Goal: Information Seeking & Learning: Check status

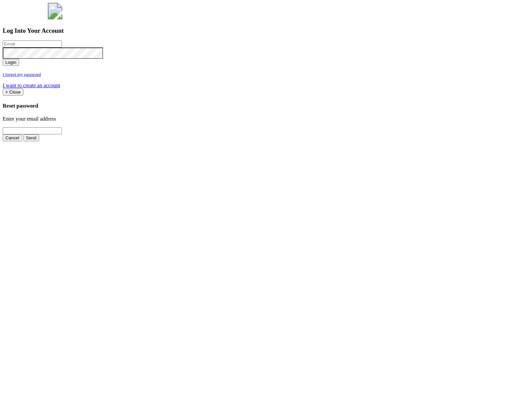
click at [62, 47] on input "email" at bounding box center [32, 43] width 59 height 7
type input "jimmy@pewtress.com"
click at [19, 66] on button "Login" at bounding box center [11, 62] width 16 height 7
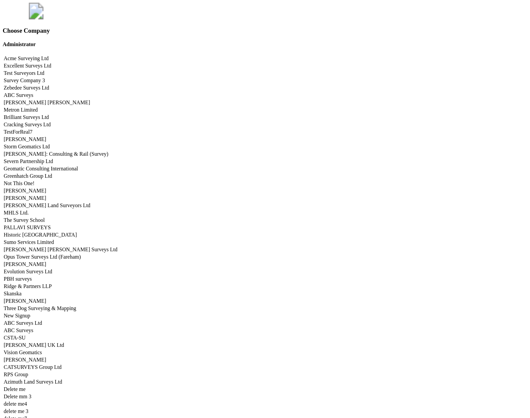
scroll to position [3307, 0]
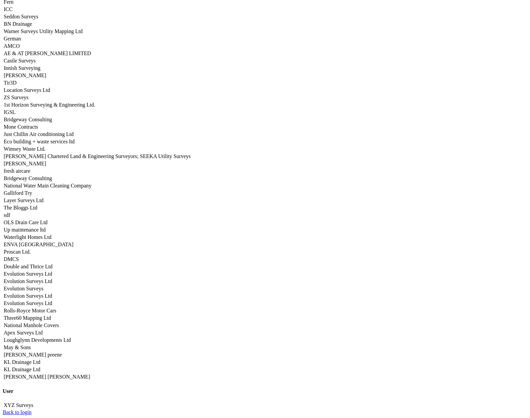
click at [42, 330] on link "Apex Surveys Ltd" at bounding box center [23, 333] width 39 height 6
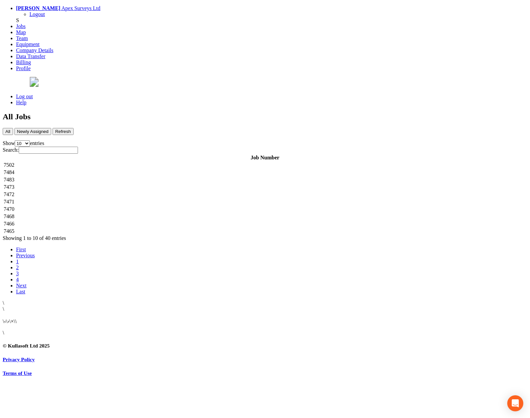
click at [146, 162] on td "7502" at bounding box center [264, 165] width 523 height 7
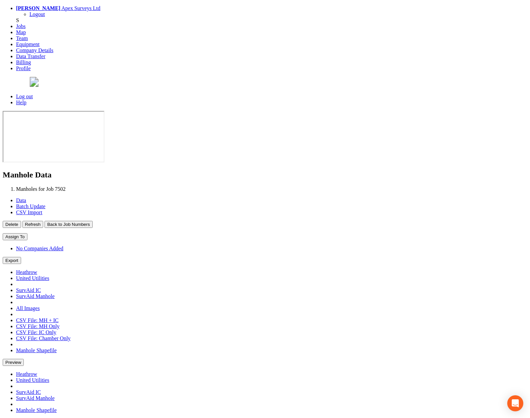
click at [92, 221] on button "Back to Job Numbers" at bounding box center [68, 224] width 48 height 7
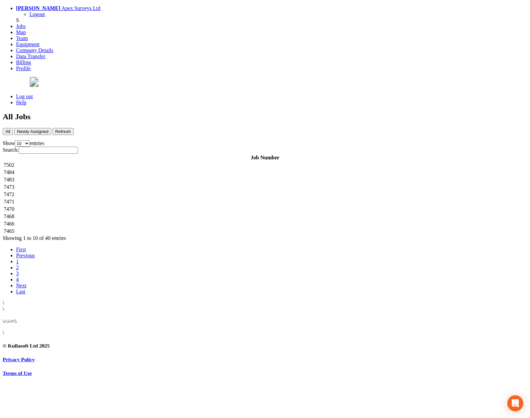
click at [143, 169] on td "7484" at bounding box center [264, 172] width 523 height 7
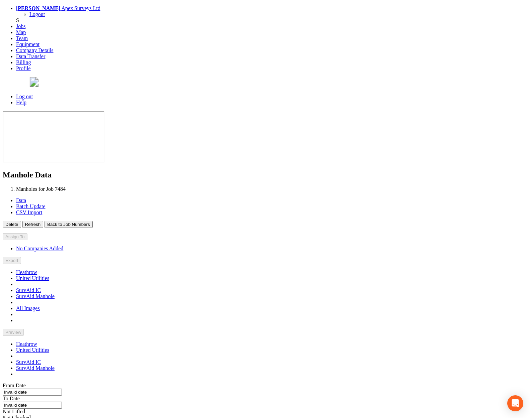
type input "01/10/2025"
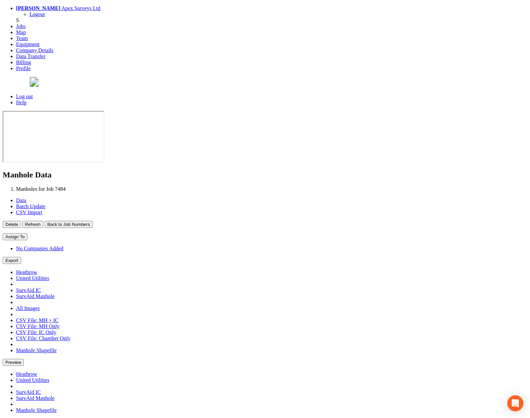
click at [92, 221] on button "Back to Job Numbers" at bounding box center [68, 224] width 48 height 7
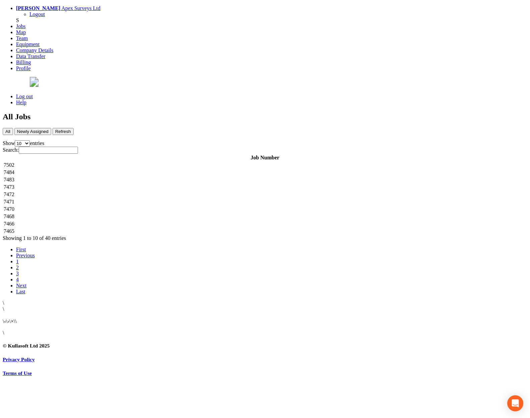
click at [141, 177] on td "7483" at bounding box center [264, 180] width 523 height 7
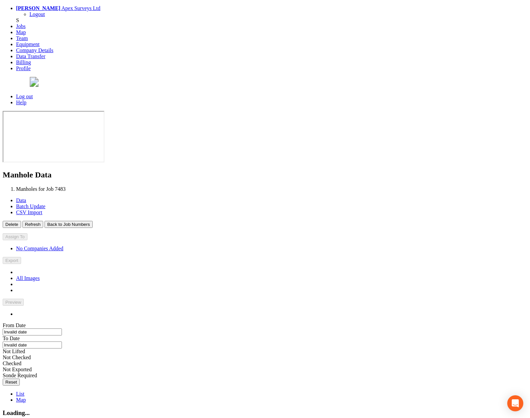
type input "22/09/2025"
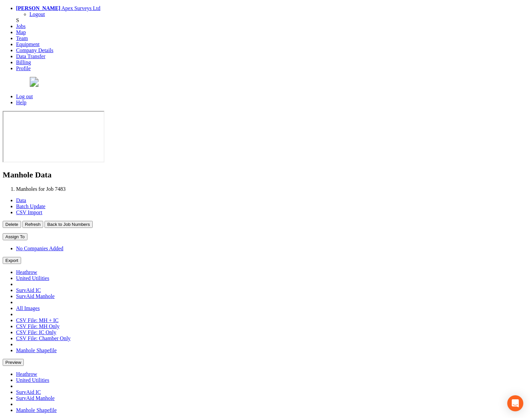
click at [92, 221] on button "Back to Job Numbers" at bounding box center [68, 224] width 48 height 7
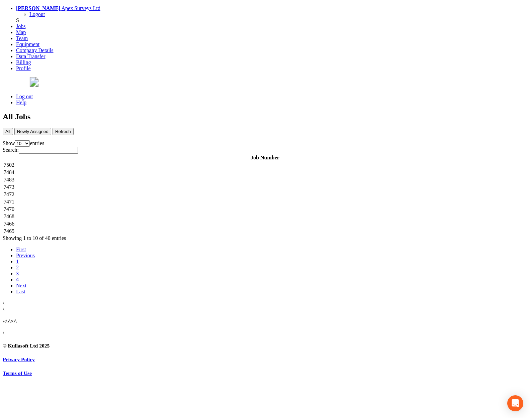
click at [140, 184] on td "7473" at bounding box center [264, 187] width 523 height 7
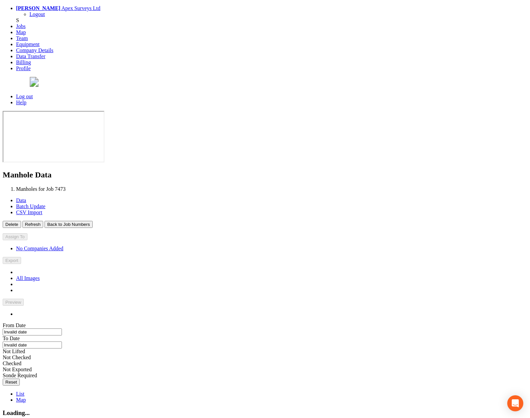
type input "19/09/2025"
type input "23/09/2025"
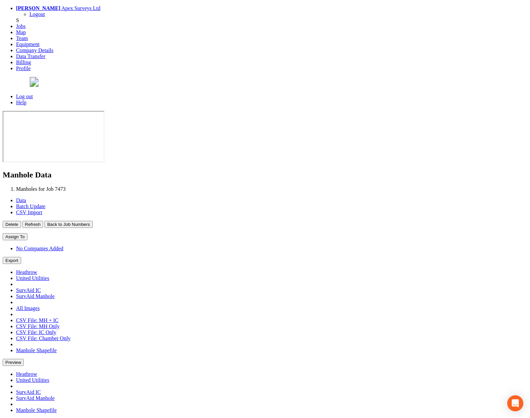
click at [92, 221] on button "Back to Job Numbers" at bounding box center [68, 224] width 48 height 7
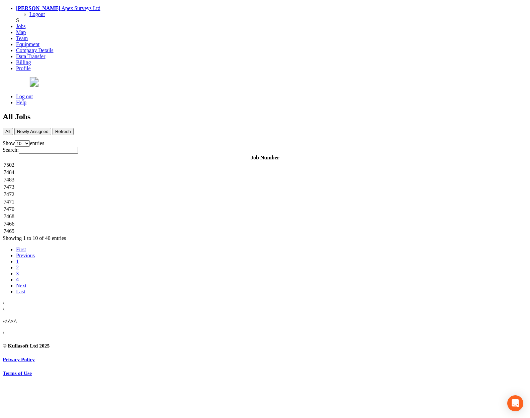
click at [131, 191] on td "7472" at bounding box center [264, 194] width 523 height 7
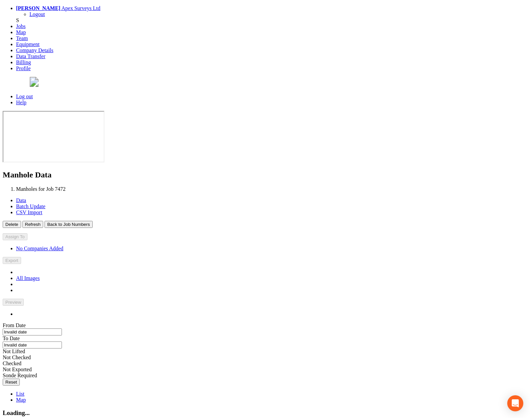
type input "23/09/2025"
type input "02/10/2025"
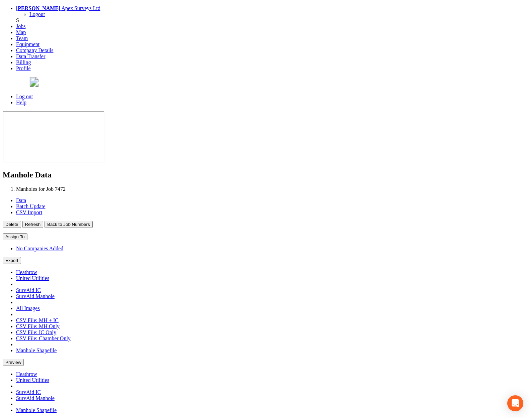
click at [92, 221] on button "Back to Job Numbers" at bounding box center [68, 224] width 48 height 7
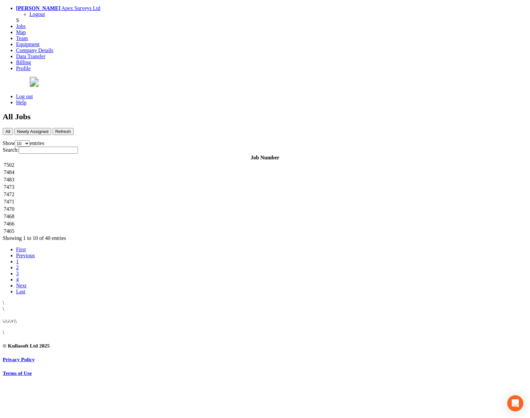
click at [138, 199] on td "7471" at bounding box center [264, 202] width 523 height 7
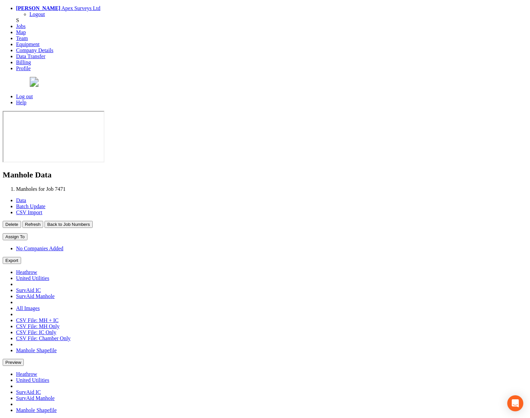
click at [92, 221] on button "Back to Job Numbers" at bounding box center [68, 224] width 48 height 7
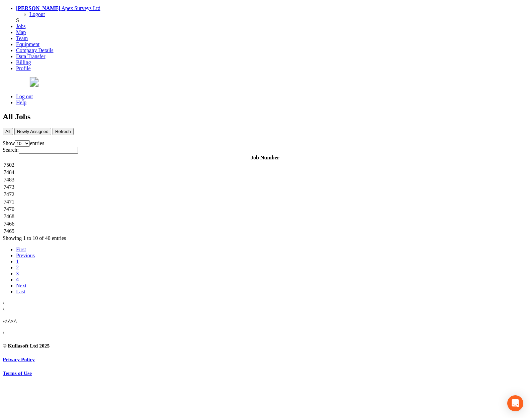
click at [191, 162] on td "7502" at bounding box center [264, 165] width 523 height 7
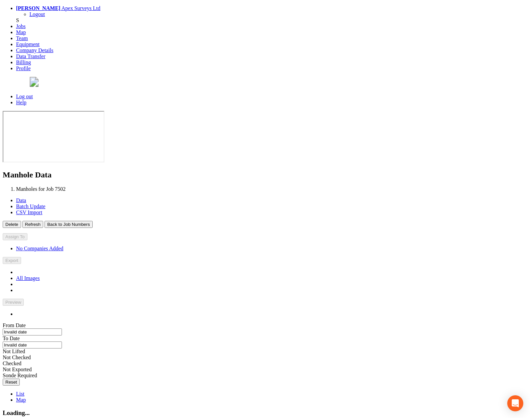
type input "29/09/2025"
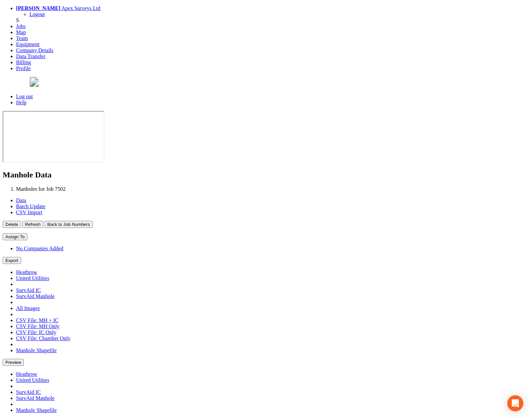
click at [92, 221] on button "Back to Job Numbers" at bounding box center [68, 224] width 48 height 7
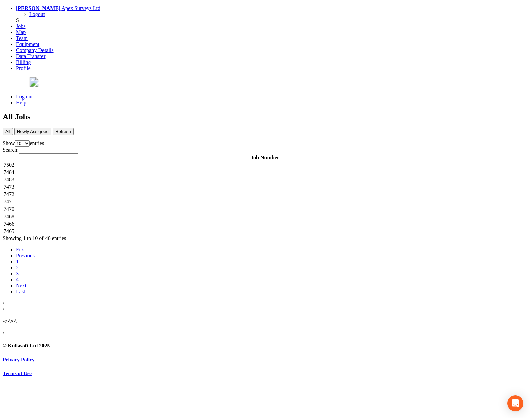
click at [138, 169] on td "7484" at bounding box center [264, 172] width 523 height 7
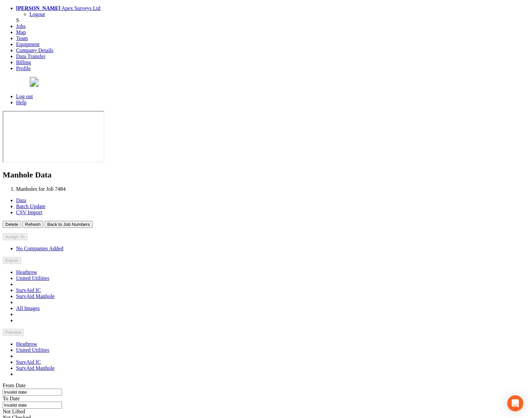
type input "01/10/2025"
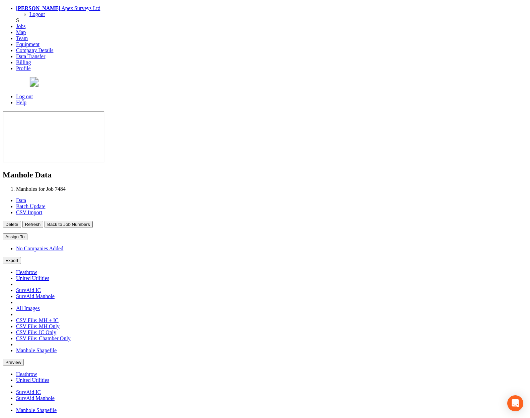
click at [92, 221] on button "Back to Job Numbers" at bounding box center [68, 224] width 48 height 7
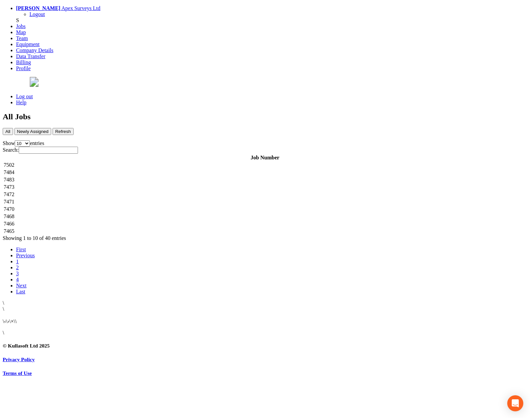
click at [134, 177] on td "7483" at bounding box center [264, 180] width 523 height 7
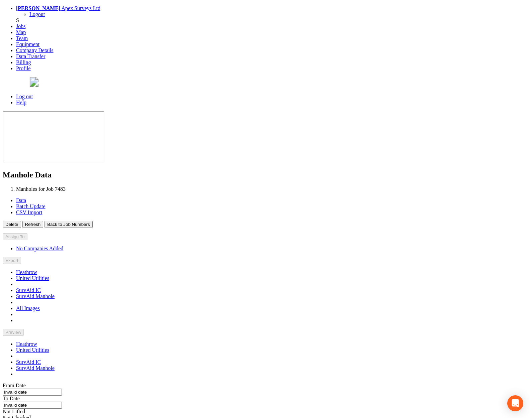
type input "22/09/2025"
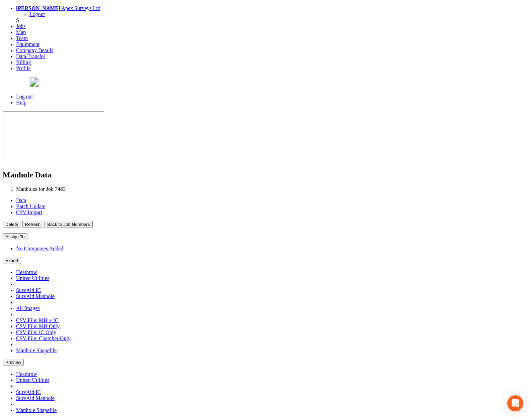
click at [92, 221] on button "Back to Job Numbers" at bounding box center [68, 224] width 48 height 7
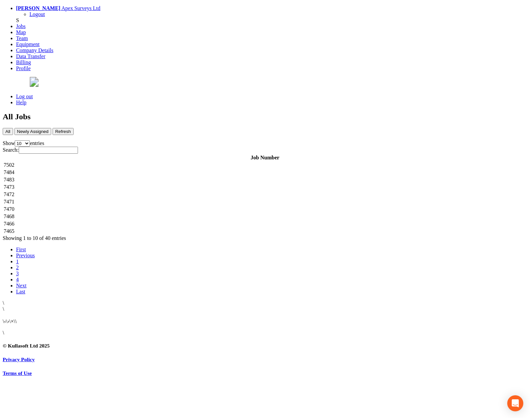
click at [130, 184] on td "7473" at bounding box center [264, 187] width 523 height 7
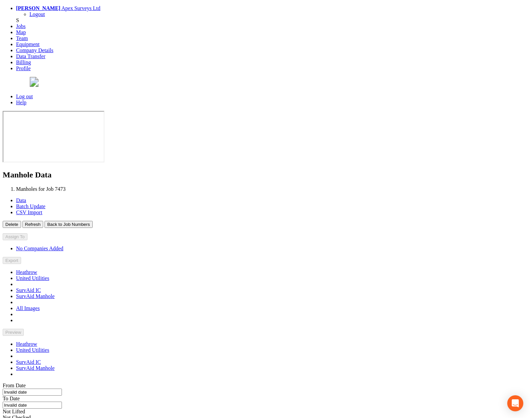
type input "19/09/2025"
type input "23/09/2025"
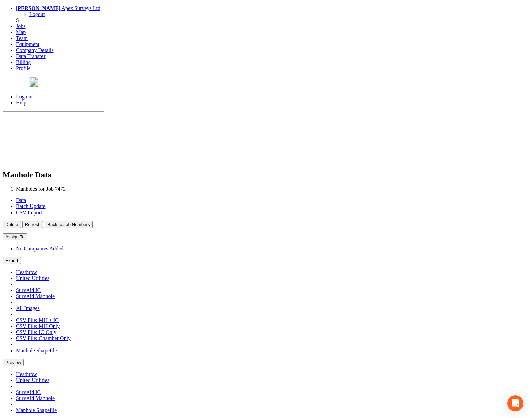
click at [92, 221] on button "Back to Job Numbers" at bounding box center [68, 224] width 48 height 7
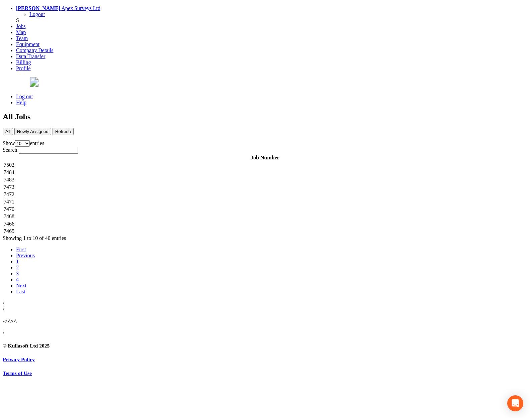
click at [134, 191] on td "7472" at bounding box center [264, 194] width 523 height 7
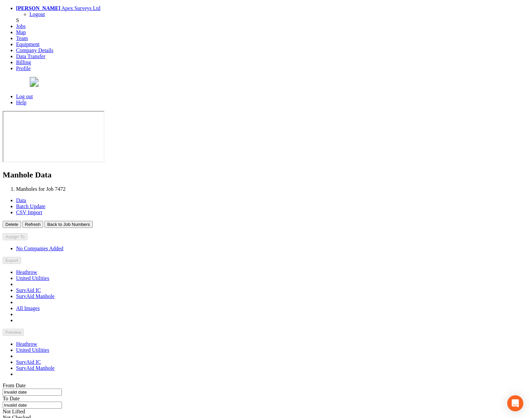
type input "23/09/2025"
type input "02/10/2025"
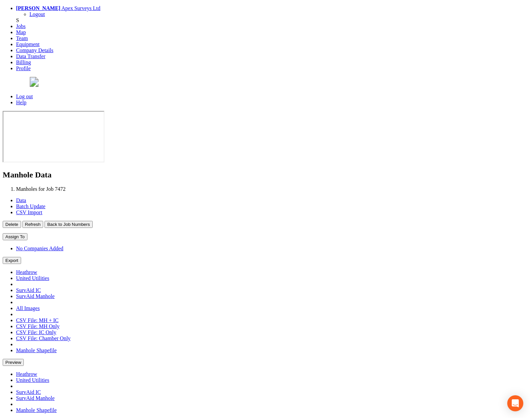
click at [92, 221] on button "Back to Job Numbers" at bounding box center [68, 224] width 48 height 7
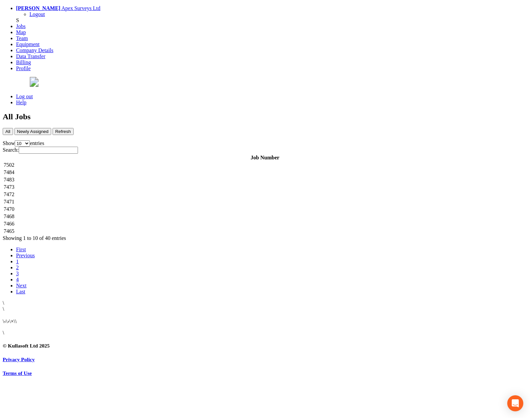
click at [128, 199] on td "7471" at bounding box center [264, 202] width 523 height 7
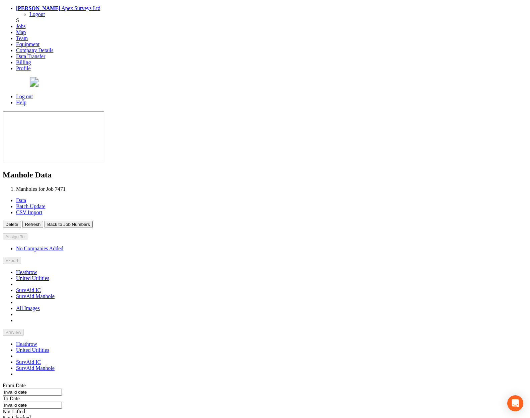
type input "28/09/2025"
type input "03/10/2025"
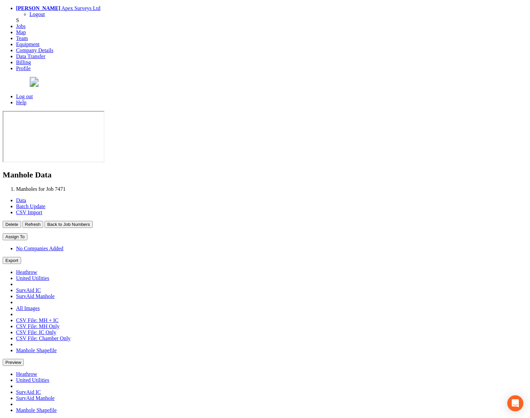
click at [92, 221] on button "Back to Job Numbers" at bounding box center [68, 224] width 48 height 7
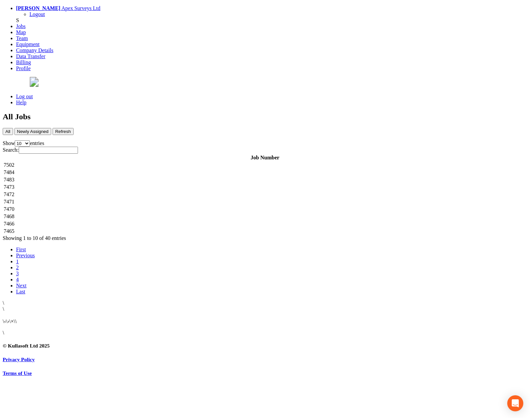
click at [138, 206] on td "7470" at bounding box center [264, 209] width 523 height 7
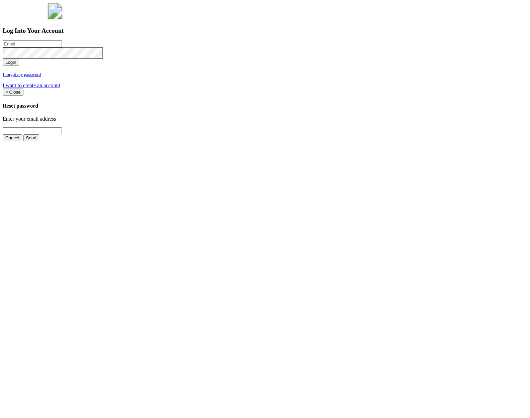
click at [62, 47] on input "email" at bounding box center [32, 43] width 59 height 7
type input "jimmy@pewtress.com"
click at [3, 59] on button "Login" at bounding box center [11, 62] width 16 height 7
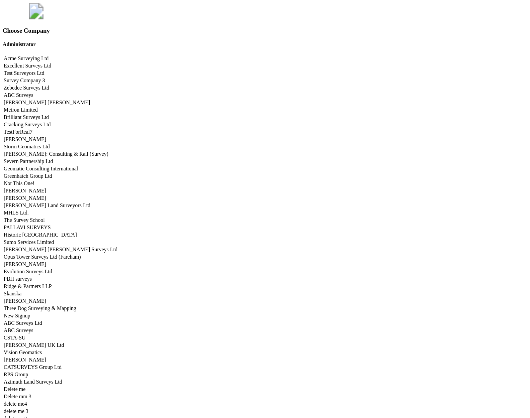
scroll to position [3307, 0]
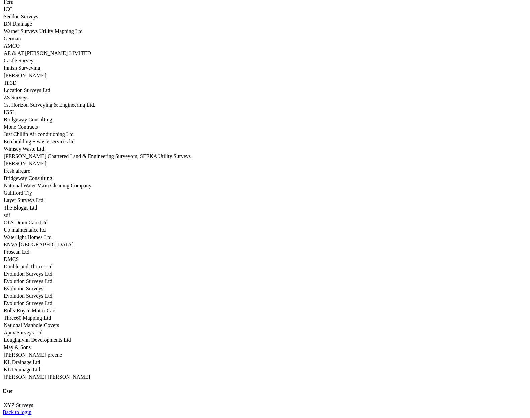
click at [42, 330] on link "Apex Surveys Ltd" at bounding box center [23, 333] width 39 height 6
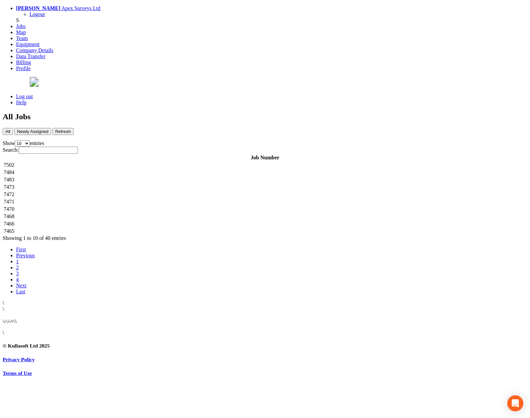
click at [139, 162] on td "7502" at bounding box center [264, 165] width 523 height 7
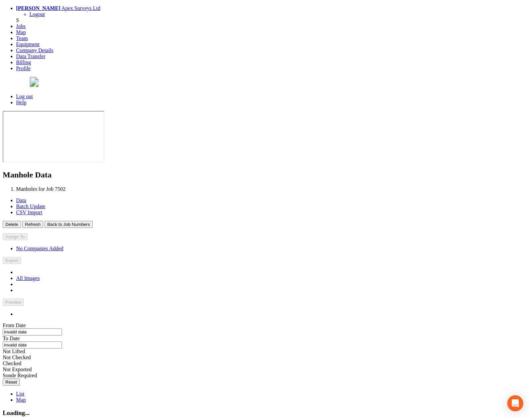
type input "29/09/2025"
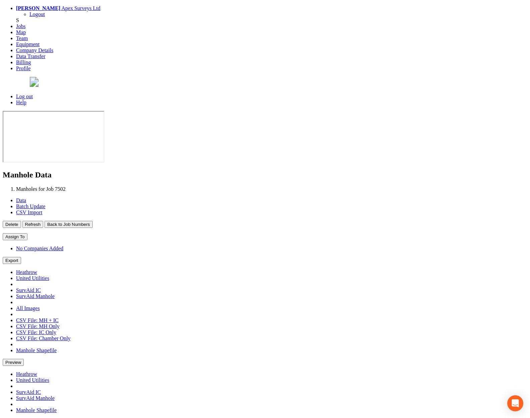
click at [92, 221] on button "Back to Job Numbers" at bounding box center [68, 224] width 48 height 7
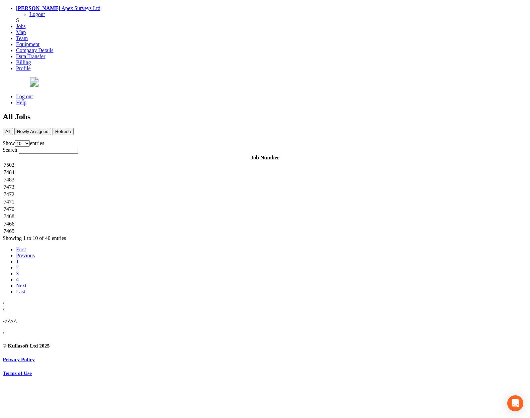
click at [139, 169] on td "7484" at bounding box center [264, 172] width 523 height 7
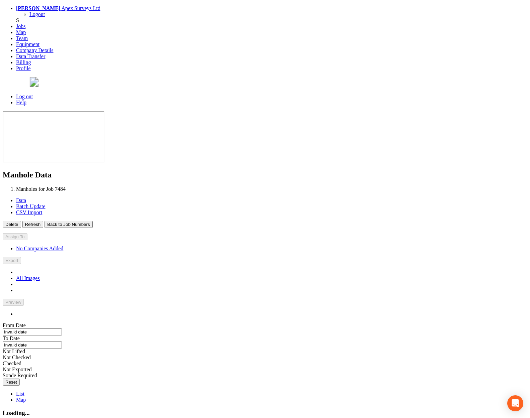
type input "01/10/2025"
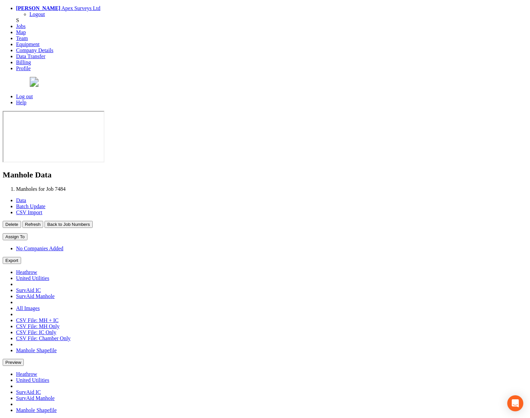
click at [92, 221] on button "Back to Job Numbers" at bounding box center [68, 224] width 48 height 7
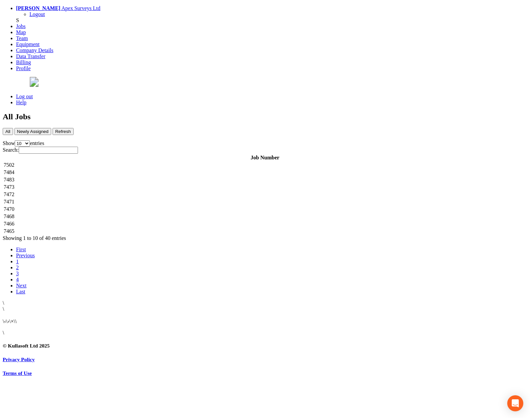
click at [148, 177] on td "7483" at bounding box center [264, 180] width 523 height 7
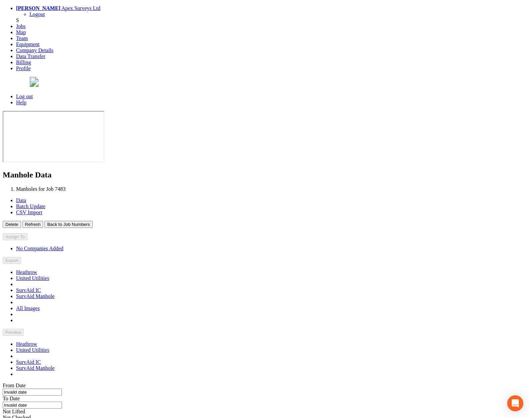
type input "22/09/2025"
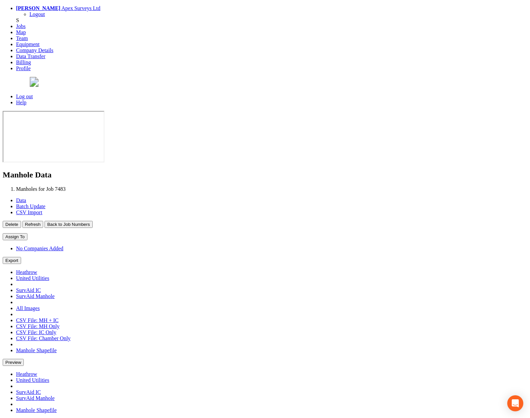
click at [92, 221] on button "Back to Job Numbers" at bounding box center [68, 224] width 48 height 7
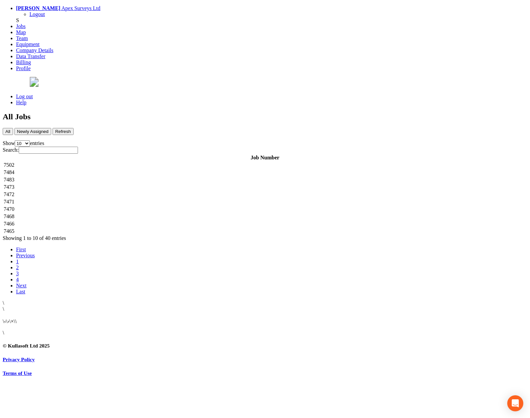
click at [140, 191] on td "7472" at bounding box center [264, 194] width 523 height 7
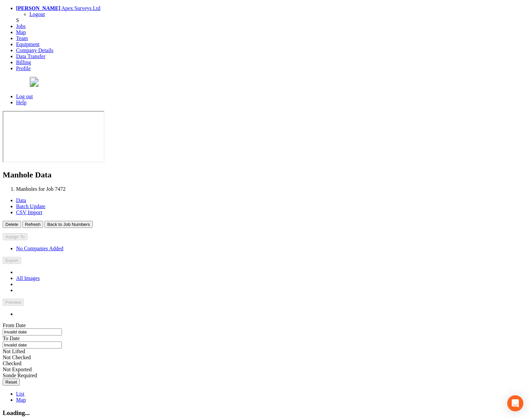
type input "23/09/2025"
type input "02/10/2025"
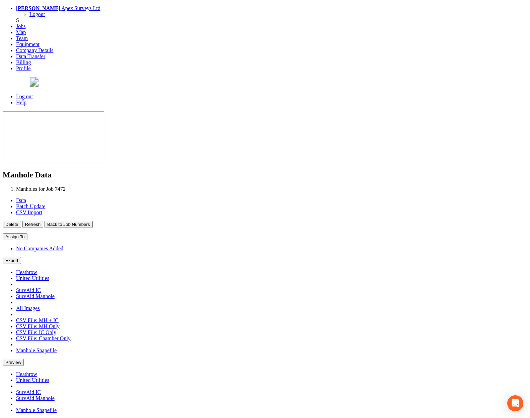
click at [92, 221] on button "Back to Job Numbers" at bounding box center [68, 224] width 48 height 7
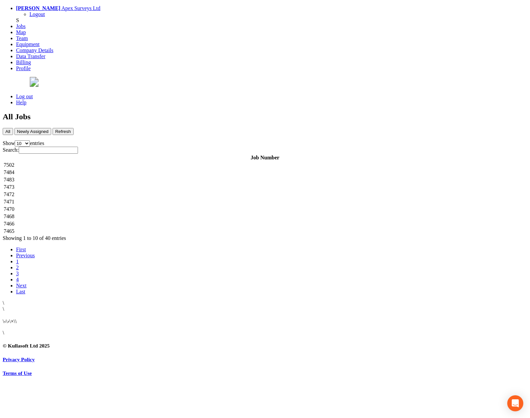
click at [137, 199] on td "7471" at bounding box center [264, 202] width 523 height 7
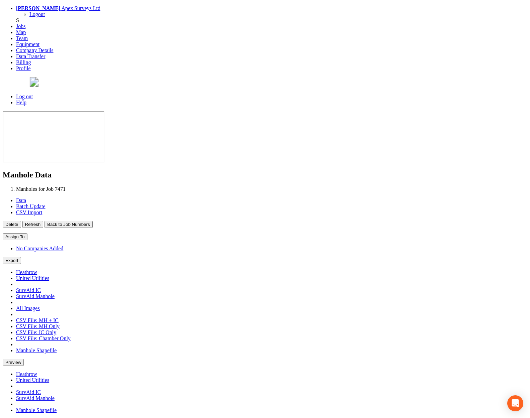
type input "28/09/2025"
type input "03/10/2025"
click at [92, 221] on button "Back to Job Numbers" at bounding box center [68, 224] width 48 height 7
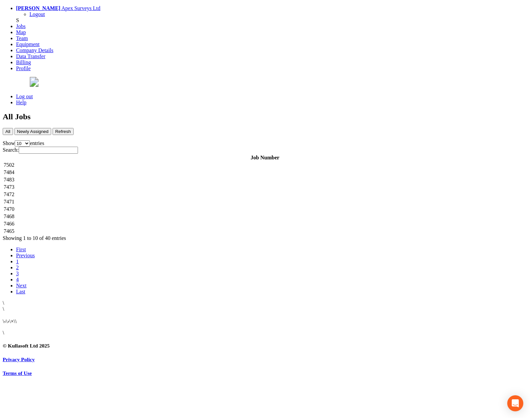
click at [134, 206] on td "7470" at bounding box center [264, 209] width 523 height 7
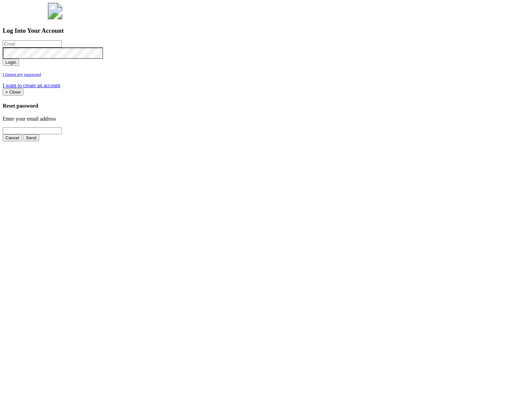
click at [62, 47] on input "email" at bounding box center [32, 43] width 59 height 7
type input "a@[DOMAIN_NAME]"
click at [3, 59] on button "Login" at bounding box center [11, 62] width 16 height 7
